Goal: Task Accomplishment & Management: Manage account settings

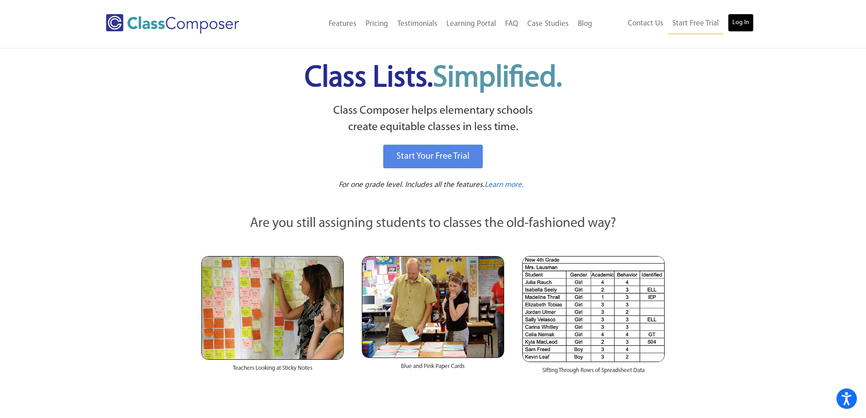
click at [739, 28] on link "Log In" at bounding box center [741, 23] width 26 height 18
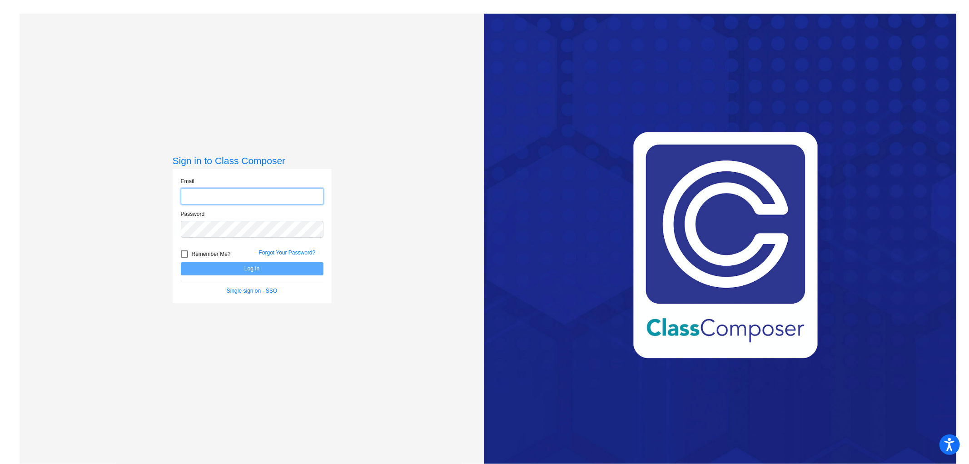
click at [266, 195] on input "email" at bounding box center [252, 196] width 143 height 17
type input "janelle_bradley@lkstevens.wednet.edu"
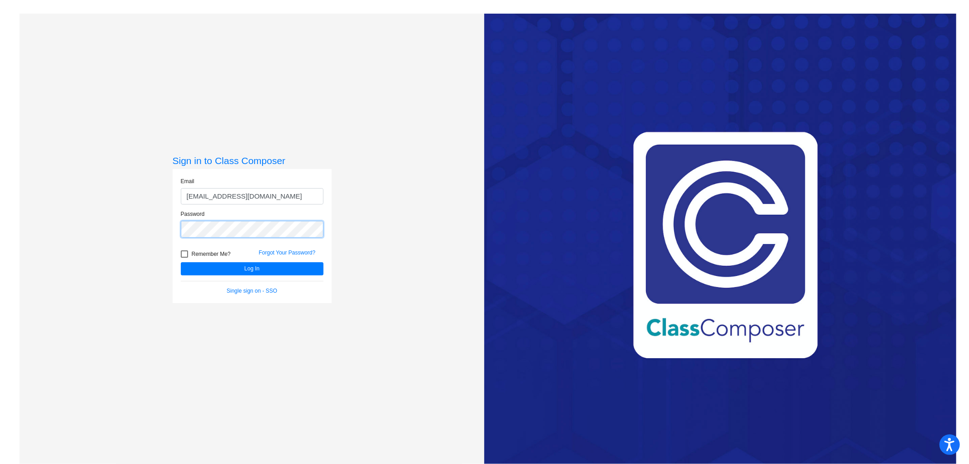
click at [181, 262] on button "Log In" at bounding box center [252, 268] width 143 height 13
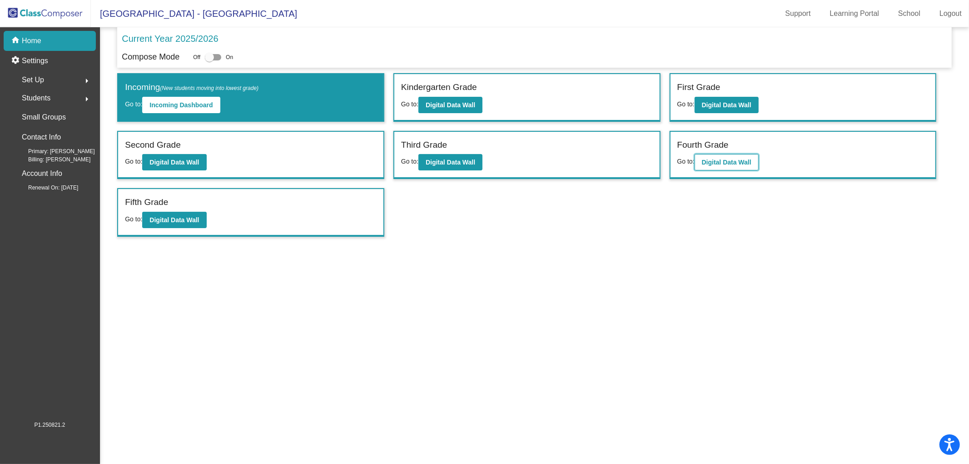
click at [710, 165] on button "Digital Data Wall" at bounding box center [727, 162] width 64 height 16
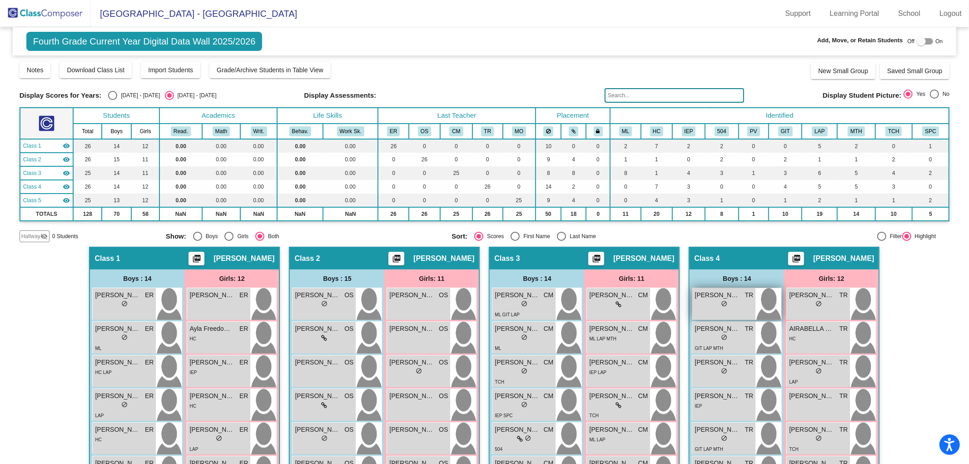
click at [728, 304] on div "lock do_not_disturb_alt" at bounding box center [724, 305] width 59 height 10
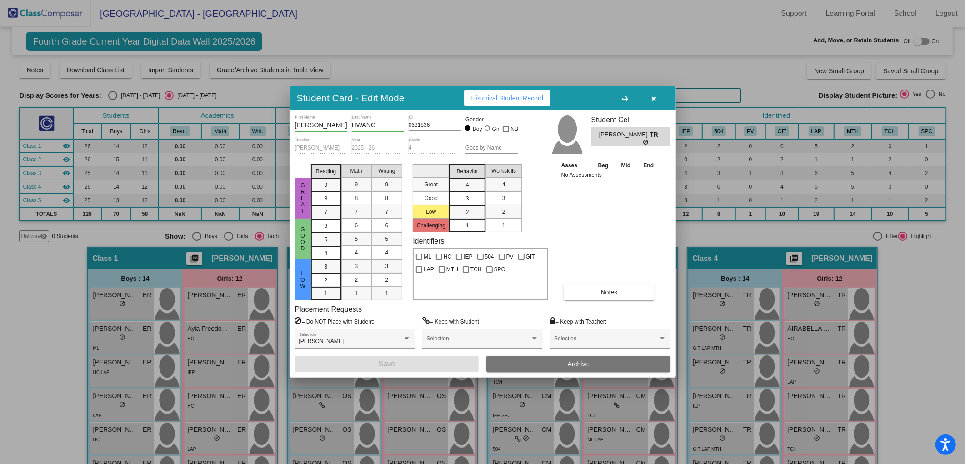
click at [569, 362] on span "Archive" at bounding box center [578, 363] width 21 height 7
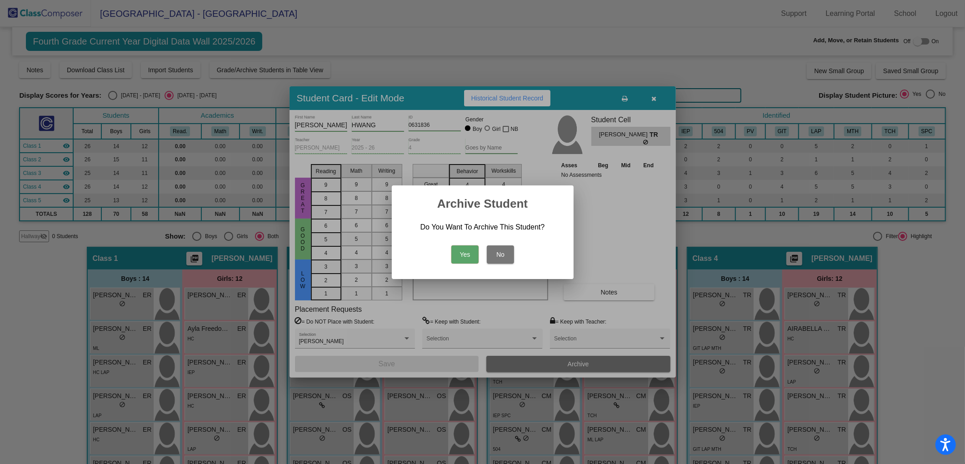
click at [470, 255] on button "Yes" at bounding box center [464, 254] width 27 height 18
